Goal: Information Seeking & Learning: Check status

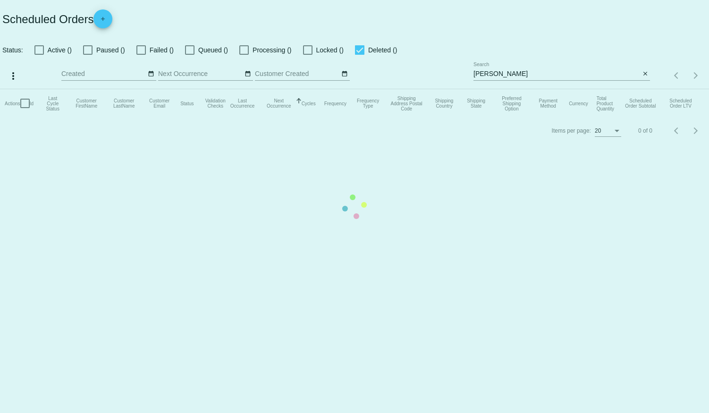
click at [359, 89] on mat-table "Actions Id Last Cycle Status Customer FirstName Customer LastName Customer Emai…" at bounding box center [354, 103] width 709 height 28
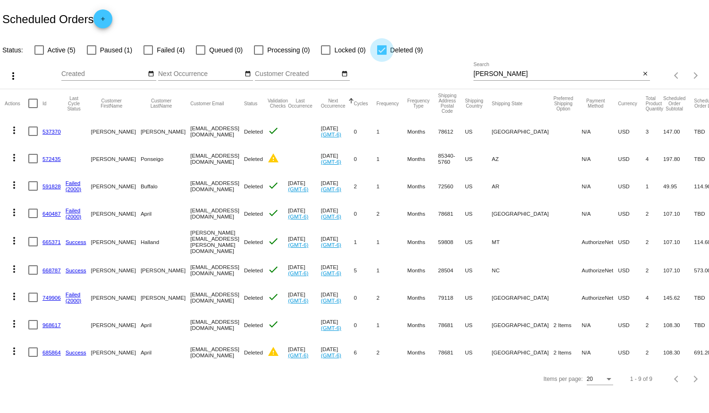
click at [382, 48] on div at bounding box center [381, 49] width 9 height 9
click at [382, 55] on input "Deleted (9)" at bounding box center [381, 55] width 0 height 0
checkbox input "false"
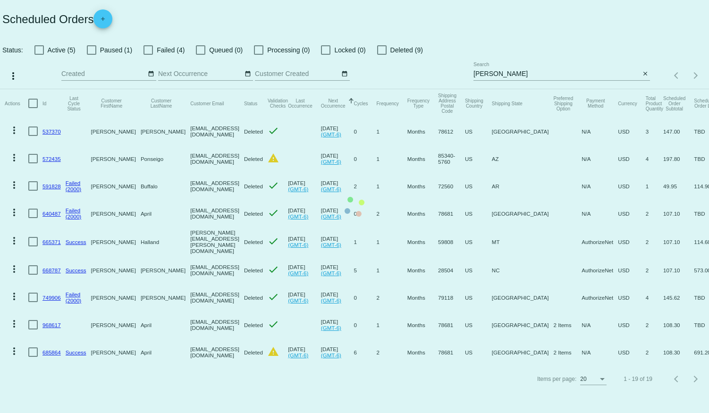
click at [41, 89] on mat-table "Actions Id Last Cycle Status Customer FirstName Customer LastName Customer Emai…" at bounding box center [354, 227] width 709 height 277
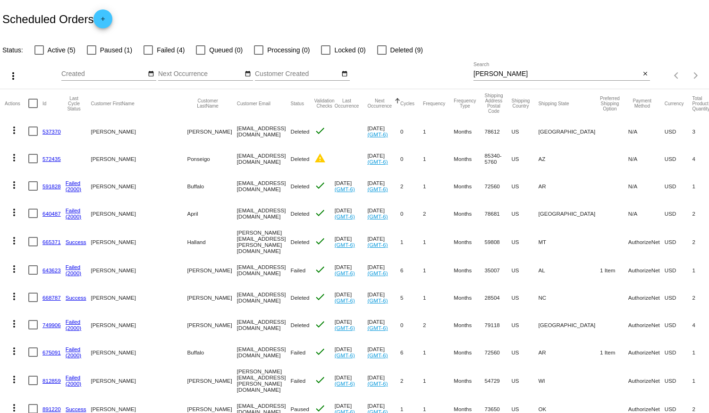
click at [42, 49] on div at bounding box center [38, 49] width 9 height 9
click at [39, 55] on input "Active (5)" at bounding box center [39, 55] width 0 height 0
checkbox input "true"
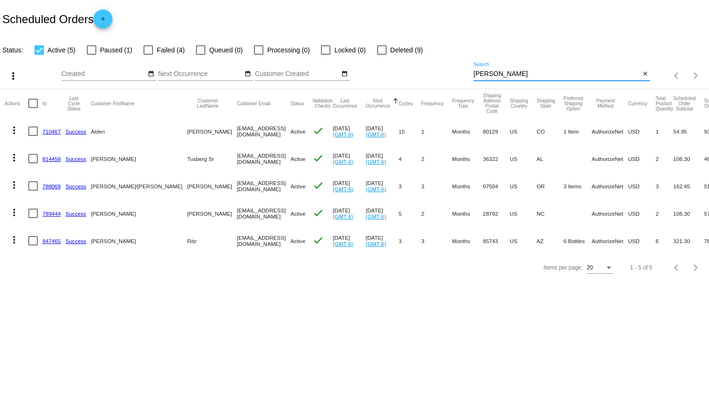
drag, startPoint x: 494, startPoint y: 73, endPoint x: 458, endPoint y: 73, distance: 35.4
click at [458, 73] on div "more_vert Aug Jan Feb Mar [DATE]" at bounding box center [354, 73] width 709 height 34
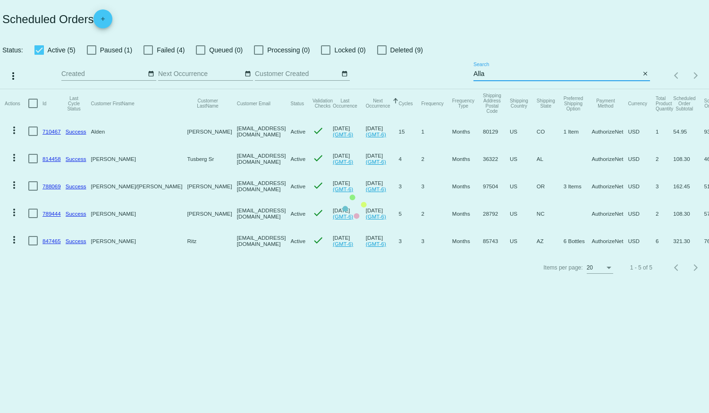
type input "[PERSON_NAME]"
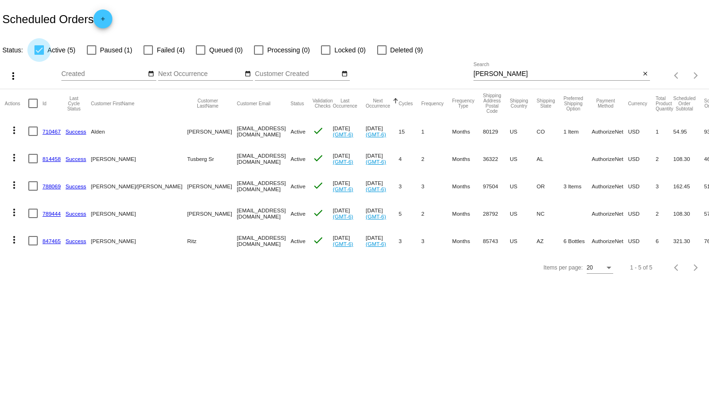
click at [40, 49] on div at bounding box center [38, 49] width 9 height 9
click at [39, 55] on input "Active (5)" at bounding box center [39, 55] width 0 height 0
checkbox input "false"
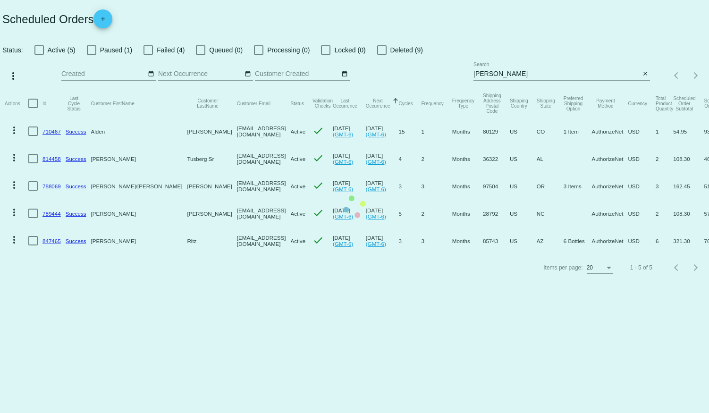
click at [90, 89] on mat-table "Actions Id Last Cycle Status Customer FirstName Customer LastName Customer Emai…" at bounding box center [354, 171] width 709 height 165
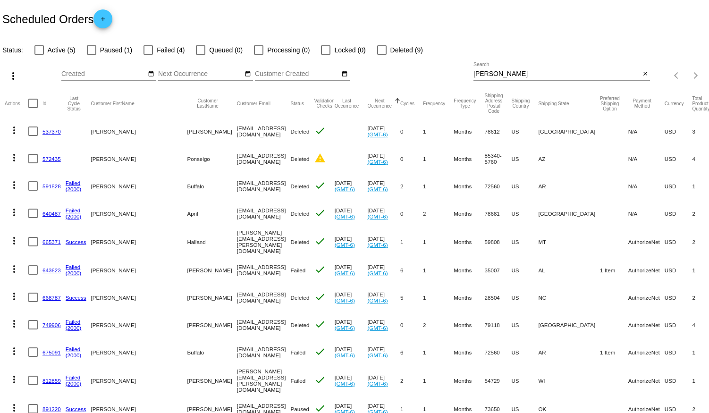
scroll to position [42, 0]
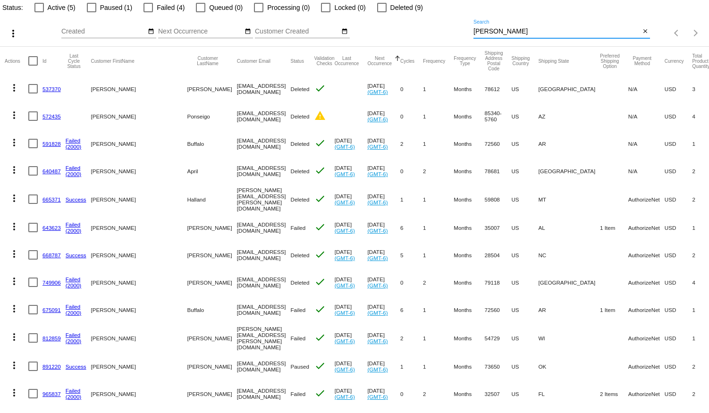
drag, startPoint x: 503, startPoint y: 29, endPoint x: 422, endPoint y: 28, distance: 80.7
click at [422, 28] on div "more_vert Aug Jan Feb Mar [DATE]" at bounding box center [354, 30] width 709 height 34
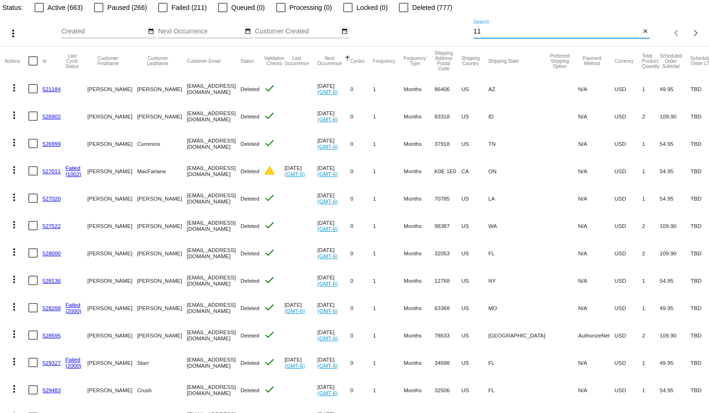
type input "11"
click at [161, 5] on div at bounding box center [162, 7] width 9 height 9
click at [162, 12] on input "Failed (211)" at bounding box center [162, 12] width 0 height 0
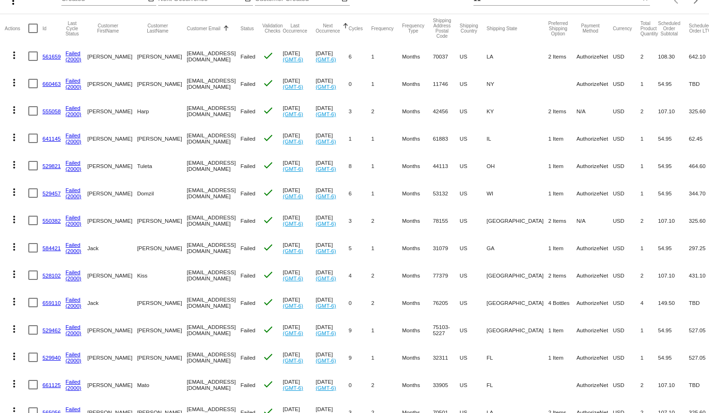
scroll to position [0, 0]
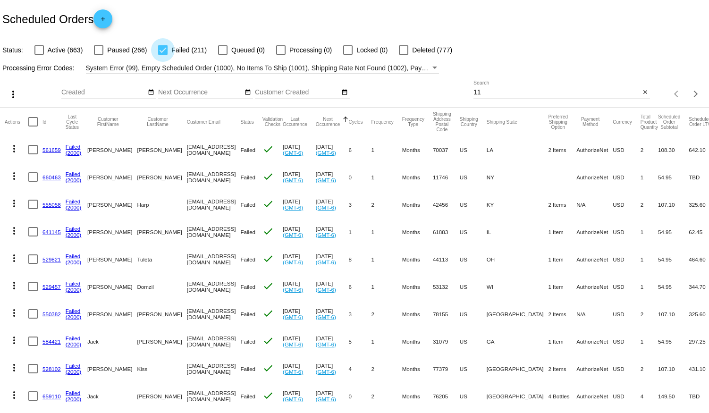
click at [163, 49] on div at bounding box center [162, 49] width 9 height 9
click at [163, 55] on input "Failed (211)" at bounding box center [162, 55] width 0 height 0
checkbox input "false"
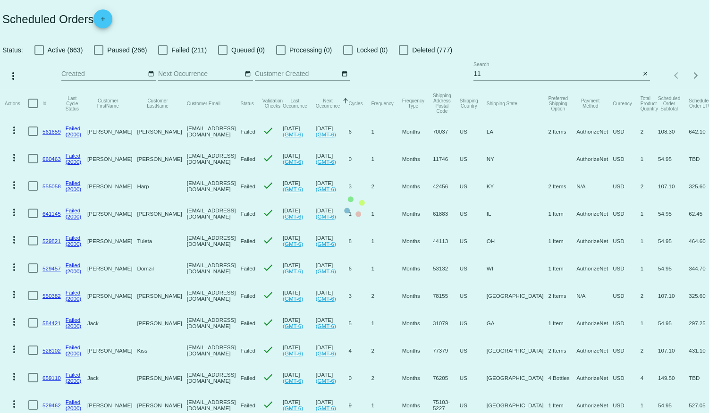
click at [220, 89] on mat-table "Actions Id Last Cycle Status Customer FirstName Customer LastName Customer Emai…" at bounding box center [354, 377] width 709 height 576
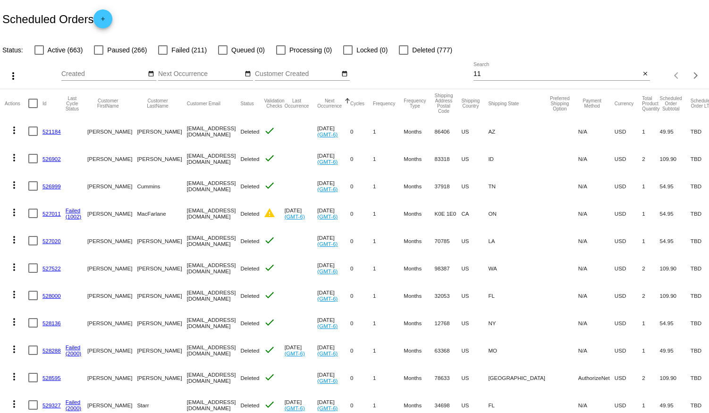
click at [223, 51] on div at bounding box center [222, 49] width 9 height 9
click at [223, 55] on input "Queued (0)" at bounding box center [222, 55] width 0 height 0
checkbox input "true"
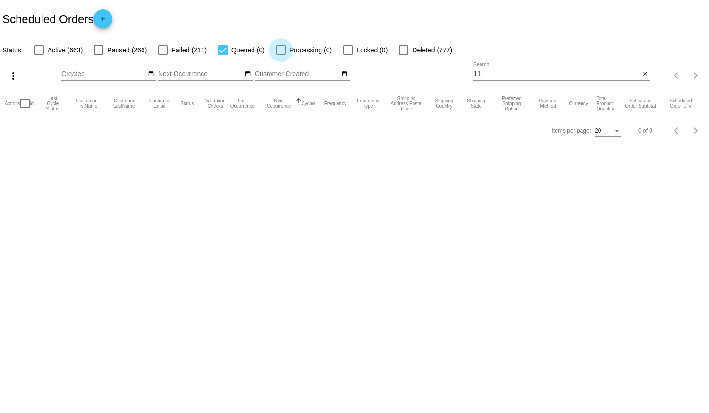
click at [278, 51] on div at bounding box center [280, 49] width 9 height 9
click at [280, 55] on input "Processing (0)" at bounding box center [280, 55] width 0 height 0
checkbox input "true"
click at [222, 49] on div at bounding box center [222, 49] width 9 height 9
click at [222, 55] on input "Queued (0)" at bounding box center [222, 55] width 0 height 0
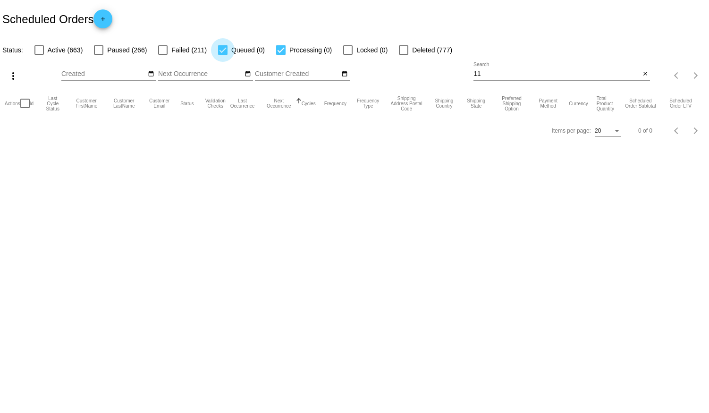
checkbox input "false"
click at [279, 48] on div at bounding box center [280, 49] width 9 height 9
click at [280, 55] on input "Processing (0)" at bounding box center [280, 55] width 0 height 0
checkbox input "false"
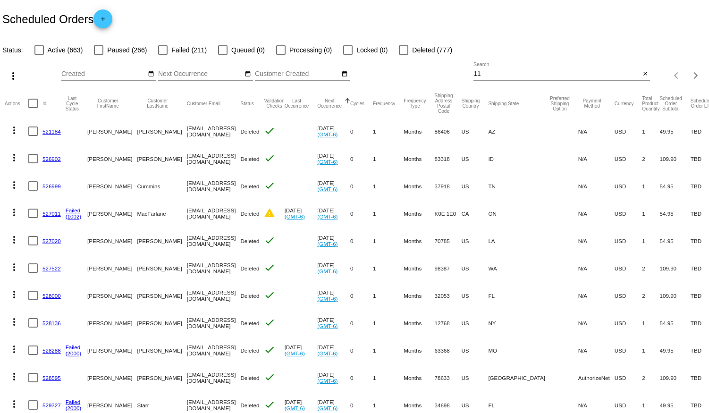
click at [347, 49] on app-dashboard-scheduled-orders "Scheduled Orders add Status: Active (663) Paused (266) Failed (211) Queued (0) …" at bounding box center [354, 346] width 709 height 693
click at [402, 48] on div at bounding box center [403, 49] width 9 height 9
click at [403, 55] on input "Deleted (777)" at bounding box center [403, 55] width 0 height 0
drag, startPoint x: 485, startPoint y: 71, endPoint x: 428, endPoint y: 70, distance: 57.6
click at [428, 70] on div "more_vert Aug Jan Feb Mar [DATE]" at bounding box center [354, 73] width 709 height 34
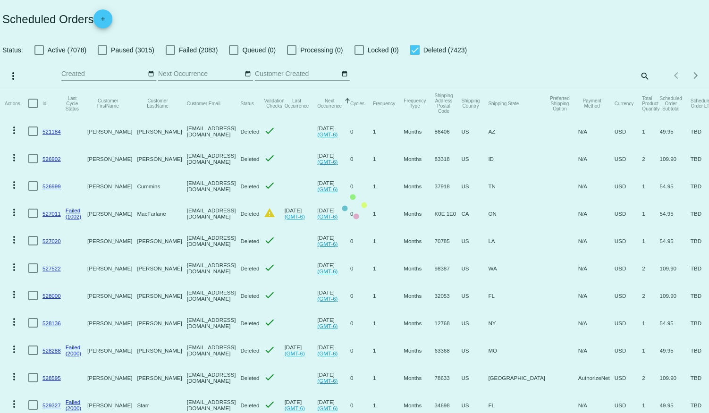
click at [504, 89] on mat-table "Actions Id Last Cycle Status Customer FirstName Customer LastName Customer Emai…" at bounding box center [354, 378] width 709 height 578
click at [415, 89] on mat-table "Actions Id Last Cycle Status Customer FirstName Customer LastName Customer Emai…" at bounding box center [354, 378] width 709 height 578
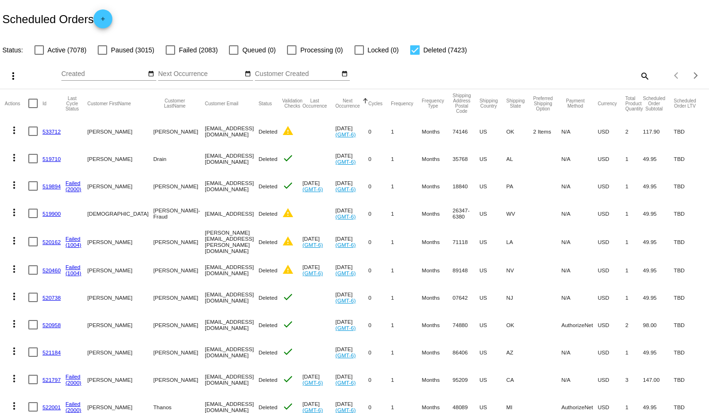
click at [413, 49] on div at bounding box center [414, 49] width 9 height 9
click at [414, 55] on input "Deleted (7423)" at bounding box center [414, 55] width 0 height 0
checkbox input "false"
click at [40, 49] on div at bounding box center [38, 49] width 9 height 9
click at [39, 55] on input "Active (7078)" at bounding box center [39, 55] width 0 height 0
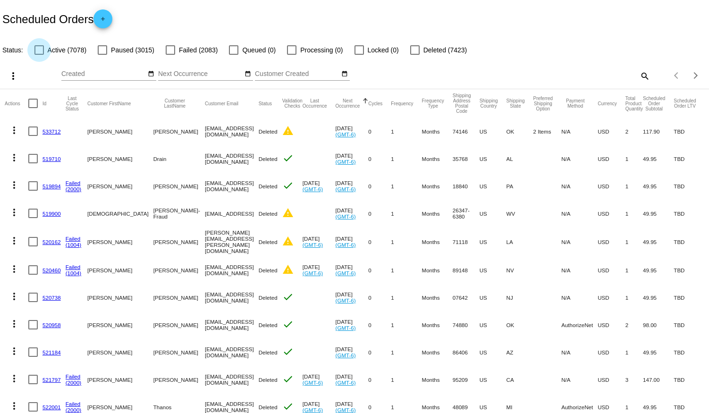
checkbox input "true"
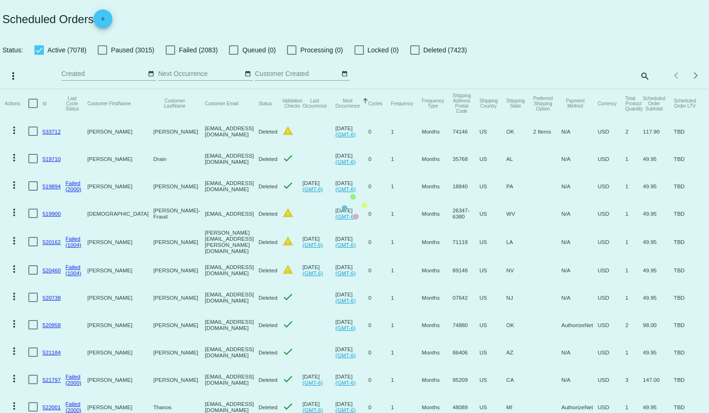
click at [39, 89] on mat-table "Actions Id Last Cycle Status Customer FirstName Customer LastName Customer Emai…" at bounding box center [354, 378] width 709 height 578
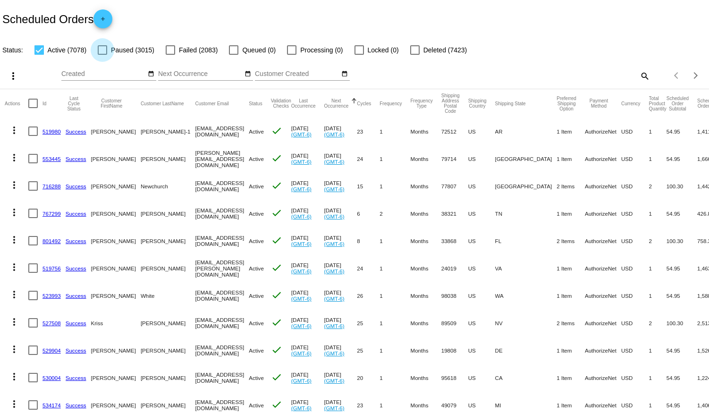
click at [102, 50] on div at bounding box center [102, 49] width 9 height 9
click at [102, 55] on input "Paused (3015)" at bounding box center [102, 55] width 0 height 0
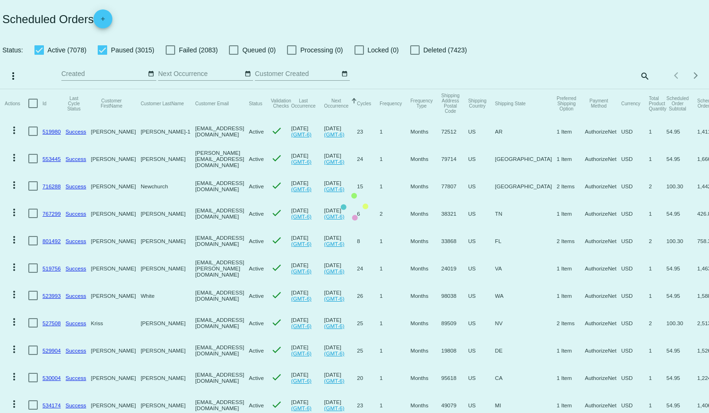
click at [38, 89] on mat-table "Actions Id Last Cycle Status Customer FirstName Customer LastName Customer Emai…" at bounding box center [354, 377] width 709 height 576
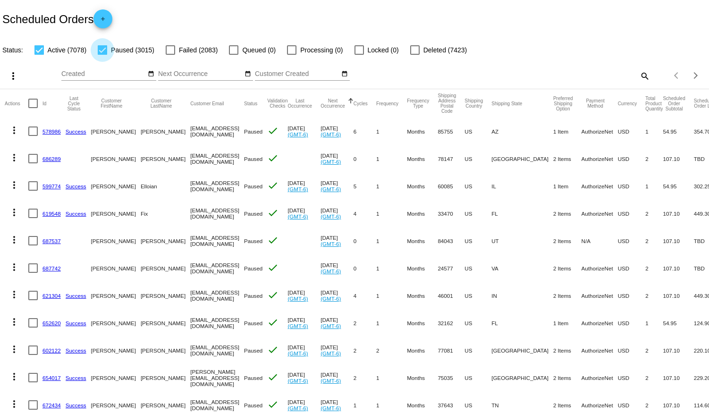
click at [102, 49] on div at bounding box center [102, 49] width 9 height 9
click at [102, 55] on input "Paused (3015)" at bounding box center [102, 55] width 0 height 0
checkbox input "false"
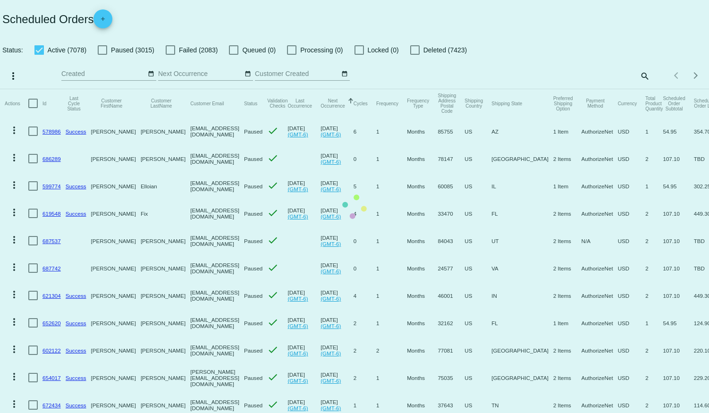
click at [41, 89] on mat-table "Actions Id Last Cycle Status Customer FirstName Customer LastName Customer Emai…" at bounding box center [354, 377] width 709 height 576
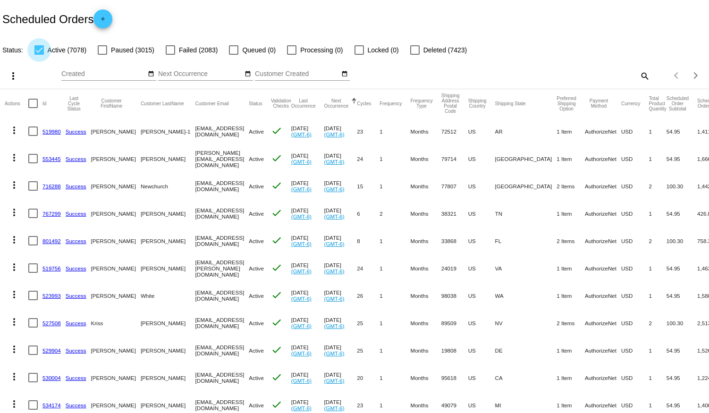
click at [38, 48] on div at bounding box center [38, 49] width 9 height 9
click at [39, 55] on input "Active (7078)" at bounding box center [39, 55] width 0 height 0
checkbox input "false"
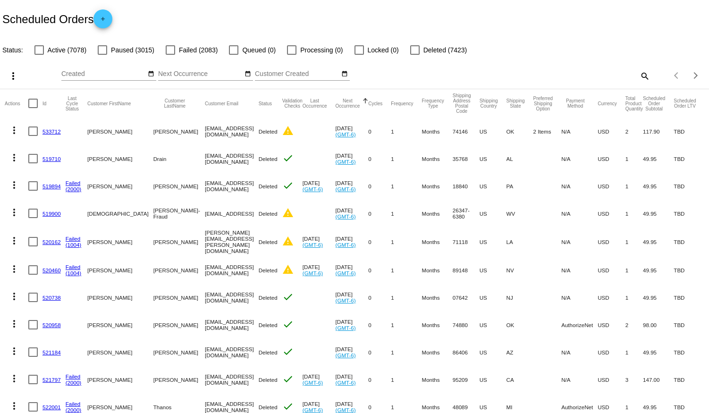
click at [639, 73] on mat-icon "search" at bounding box center [644, 75] width 11 height 15
drag, startPoint x: 509, startPoint y: 70, endPoint x: 385, endPoint y: 79, distance: 124.9
click at [393, 77] on div "more_vert Aug Jan Feb Mar [DATE]" at bounding box center [354, 73] width 709 height 34
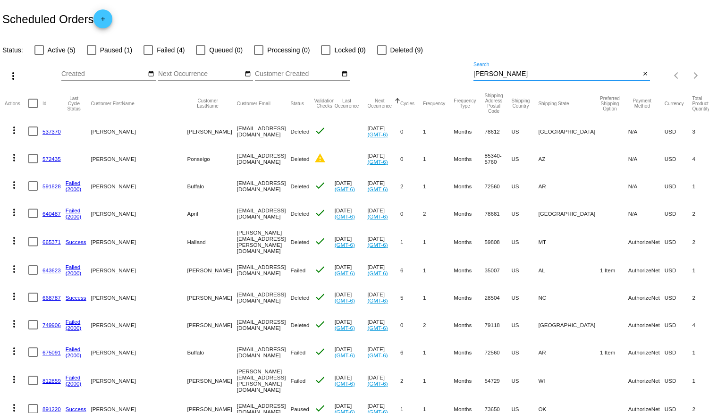
type input "[PERSON_NAME]"
click at [201, 51] on div at bounding box center [200, 49] width 9 height 9
click at [201, 55] on input "Queued (0)" at bounding box center [200, 55] width 0 height 0
checkbox input "true"
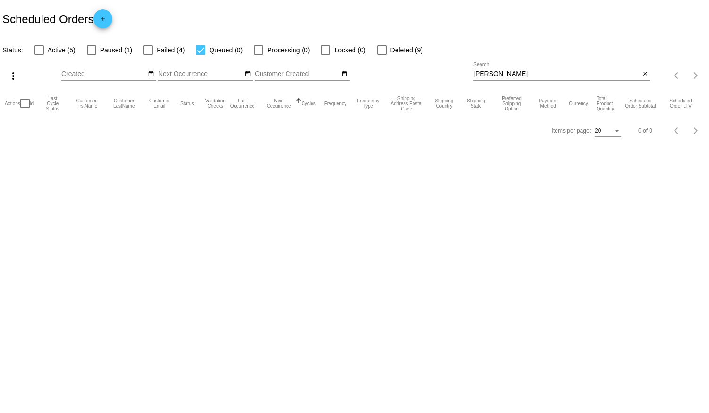
click at [324, 50] on div at bounding box center [325, 49] width 9 height 9
click at [325, 55] on input "Locked (0)" at bounding box center [325, 55] width 0 height 0
click at [324, 52] on div at bounding box center [325, 49] width 9 height 9
click at [325, 55] on input "Locked (0)" at bounding box center [325, 55] width 0 height 0
checkbox input "false"
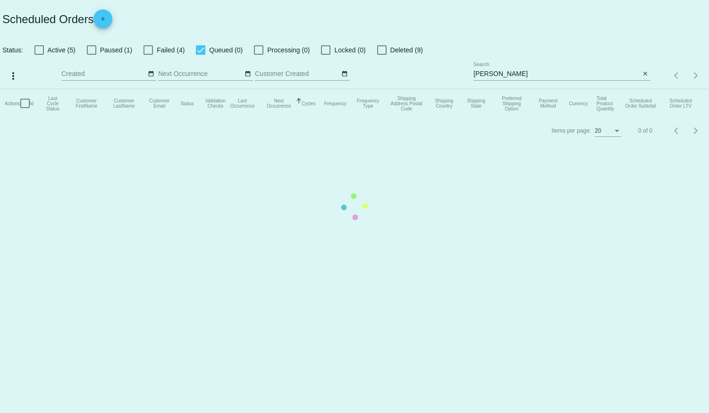
click at [200, 89] on mat-table "Actions Id Last Cycle Status Customer FirstName Customer LastName Customer Emai…" at bounding box center [354, 103] width 709 height 28
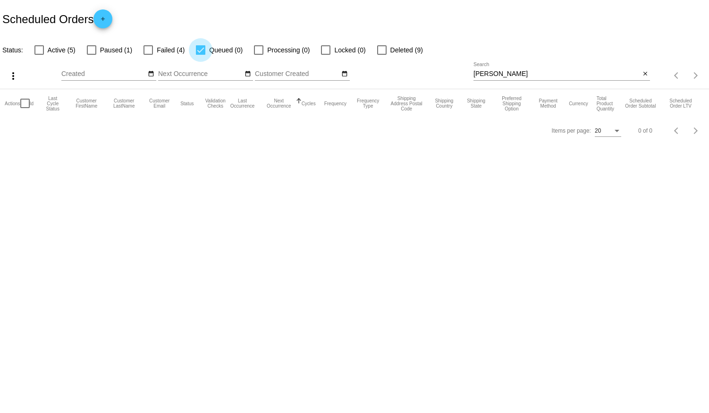
click at [200, 51] on div at bounding box center [200, 49] width 9 height 9
click at [200, 55] on input "Queued (0)" at bounding box center [200, 55] width 0 height 0
checkbox input "false"
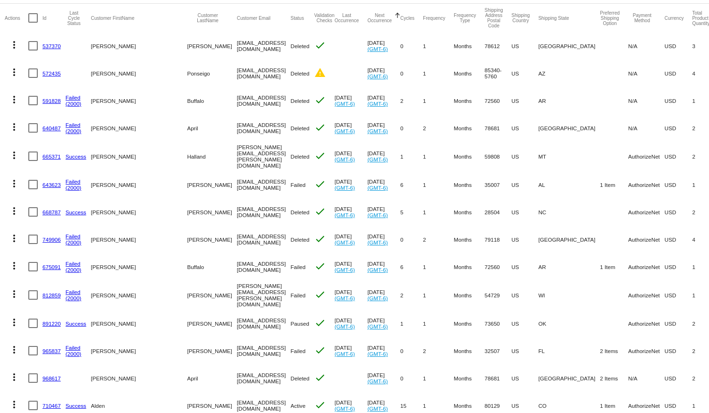
scroll to position [128, 0]
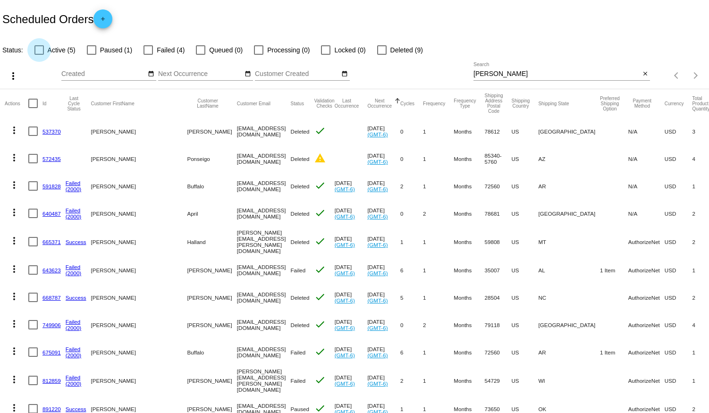
click at [39, 50] on div at bounding box center [38, 49] width 9 height 9
click at [39, 55] on input "Active (5)" at bounding box center [39, 55] width 0 height 0
checkbox input "true"
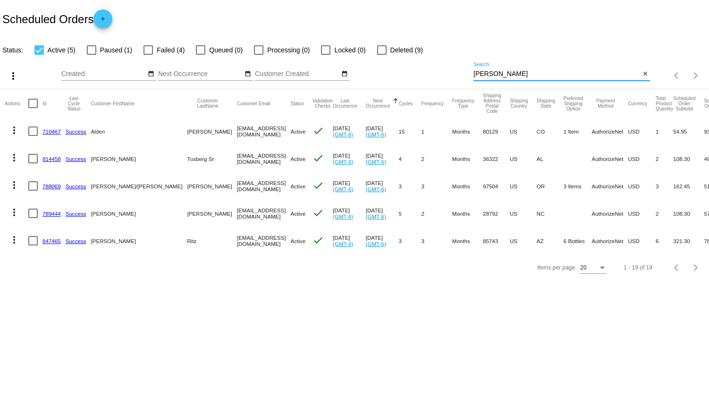
drag, startPoint x: 490, startPoint y: 73, endPoint x: 454, endPoint y: 69, distance: 36.0
click at [454, 69] on app-dashboard-scheduled-orders "Scheduled Orders add Status: Active (5) Paused (1) Failed (4) Queued (0) Proces…" at bounding box center [354, 140] width 709 height 281
drag, startPoint x: 496, startPoint y: 75, endPoint x: 454, endPoint y: 70, distance: 41.9
click at [454, 70] on div "more_vert Aug Jan Feb Mar [DATE]" at bounding box center [354, 73] width 709 height 34
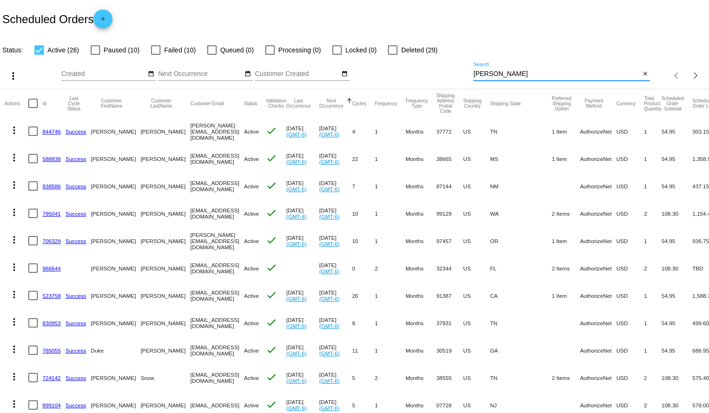
type input "[PERSON_NAME]"
click at [42, 50] on div at bounding box center [38, 49] width 9 height 9
click at [39, 55] on input "Active (26)" at bounding box center [39, 55] width 0 height 0
checkbox input "false"
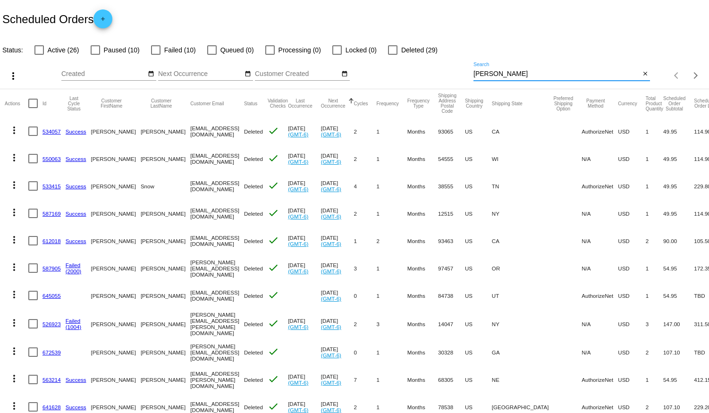
drag, startPoint x: 487, startPoint y: 71, endPoint x: 445, endPoint y: 71, distance: 41.5
click at [445, 71] on div "more_vert Aug Jan Feb Mar [DATE]" at bounding box center [354, 73] width 709 height 34
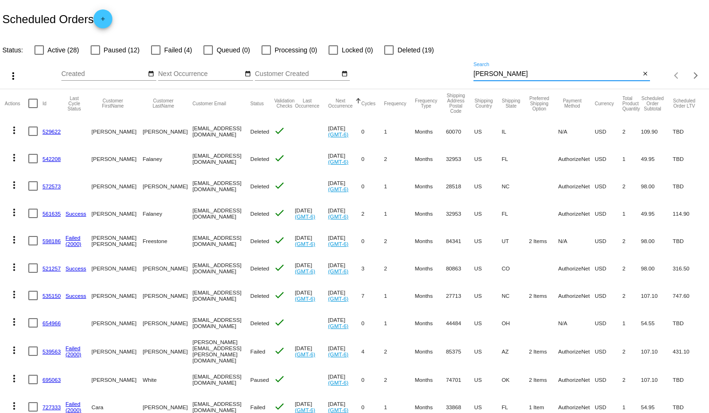
type input "Alan"
click at [41, 50] on div at bounding box center [38, 49] width 9 height 9
click at [39, 55] on input "Active (28)" at bounding box center [39, 55] width 0 height 0
checkbox input "true"
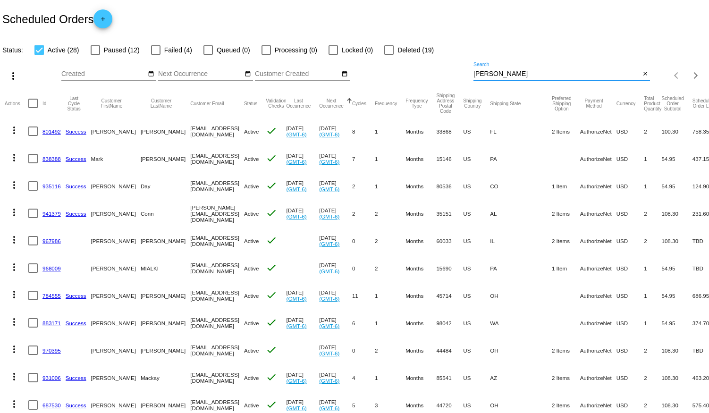
drag, startPoint x: 486, startPoint y: 73, endPoint x: 462, endPoint y: 76, distance: 24.7
click at [462, 76] on div "more_vert Aug Jan Feb Mar [DATE]" at bounding box center [354, 73] width 709 height 34
click at [391, 49] on div at bounding box center [388, 49] width 9 height 9
click at [389, 55] on input "Deleted (19)" at bounding box center [388, 55] width 0 height 0
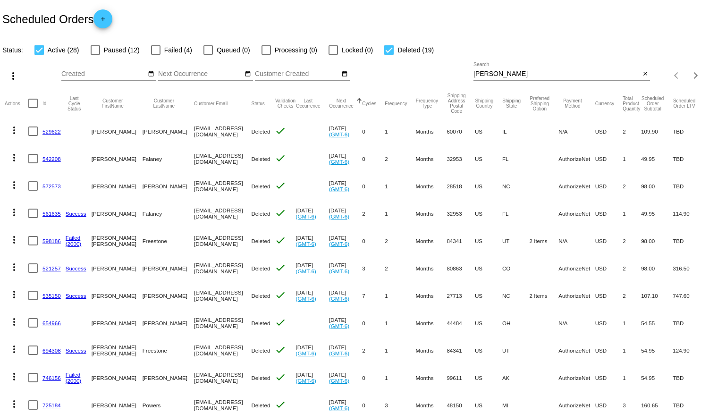
click at [389, 47] on div at bounding box center [388, 49] width 9 height 9
click at [389, 55] on input "Deleted (19)" at bounding box center [388, 55] width 0 height 0
checkbox input "false"
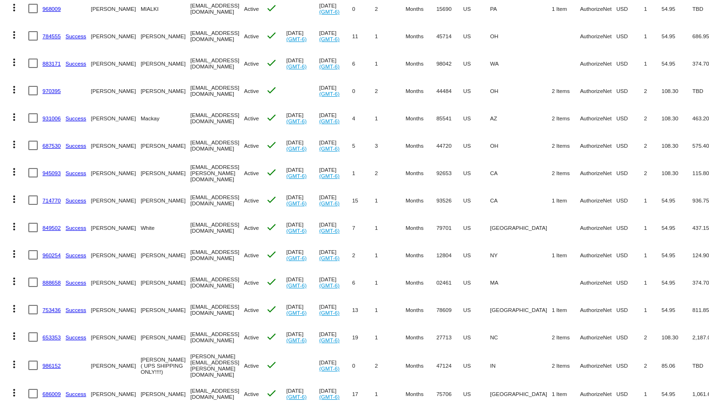
scroll to position [245, 0]
